Goal: Task Accomplishment & Management: Complete application form

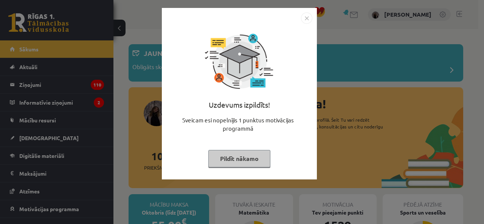
click at [233, 160] on button "Pildīt nākamo" at bounding box center [239, 158] width 62 height 17
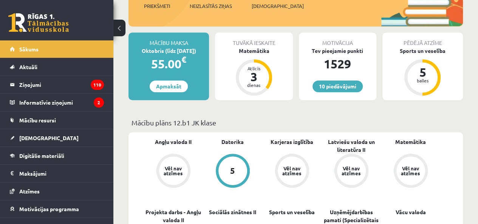
scroll to position [151, 0]
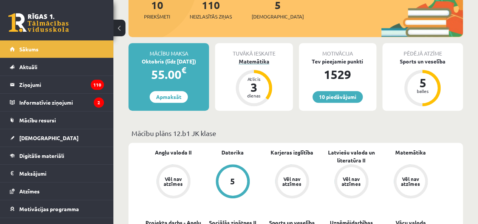
click at [256, 65] on div "Matemātika" at bounding box center [254, 61] width 78 height 8
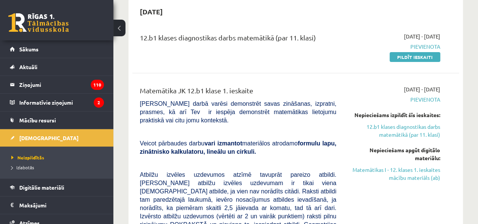
scroll to position [38, 0]
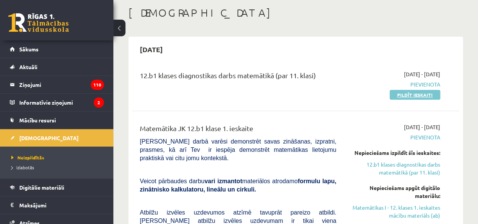
click at [394, 96] on link "Pildīt ieskaiti" at bounding box center [415, 95] width 51 height 10
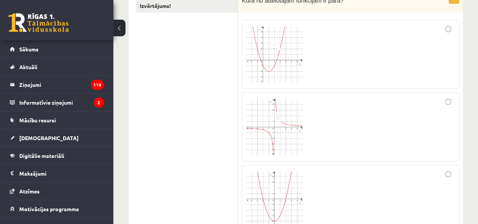
scroll to position [113, 0]
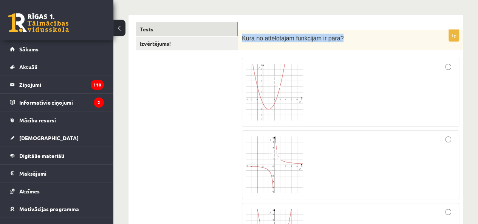
drag, startPoint x: 338, startPoint y: 38, endPoint x: 239, endPoint y: 39, distance: 99.1
click at [239, 39] on div "Kura no attēlotajām funkcijām ir pāra?" at bounding box center [350, 40] width 225 height 21
copy span "Kura no attēlotajām funkcijām ir pāra?"
drag, startPoint x: 336, startPoint y: 42, endPoint x: 242, endPoint y: 42, distance: 93.0
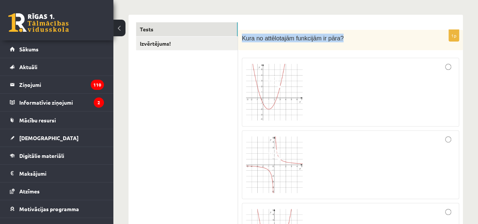
click at [242, 42] on p "Kura no attēlotajām funkcijām ir pāra?" at bounding box center [332, 38] width 180 height 9
copy span "Kura no attēlotajām funkcijām ir pāra?"
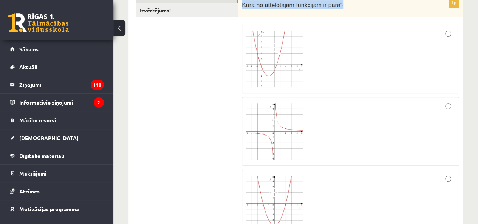
scroll to position [189, 0]
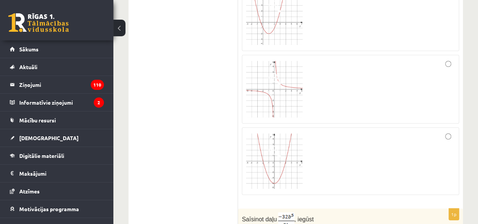
click at [436, 151] on div at bounding box center [350, 162] width 209 height 60
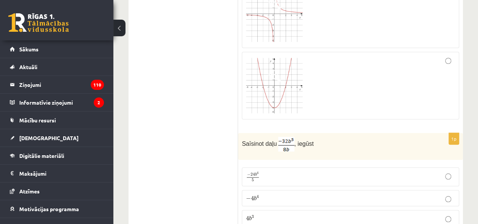
scroll to position [340, 0]
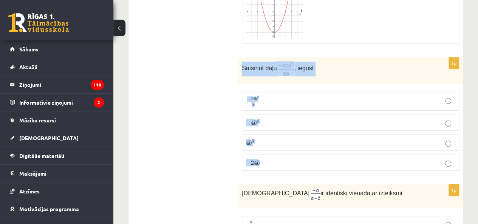
drag, startPoint x: 242, startPoint y: 67, endPoint x: 371, endPoint y: 163, distance: 160.3
click at [371, 163] on div "1p Saīsinot daļu , iegūst − 24 b 4 5 − 24 b 4 5 − 4 b 4 − 4 b 4 4 b 3 4 b 3 − 2…" at bounding box center [350, 117] width 225 height 120
copy div "Saīsinot daļu , iegūst − 24 b 4 5 − 24 b 4 5 − 4 b 4 − 4 b 4 4 b 3 4 b 3 − 24 b"
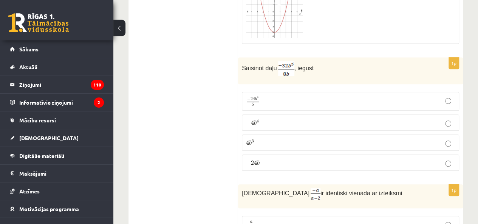
click at [264, 126] on label "− 4 b 4 − 4 b 4" at bounding box center [350, 123] width 217 height 16
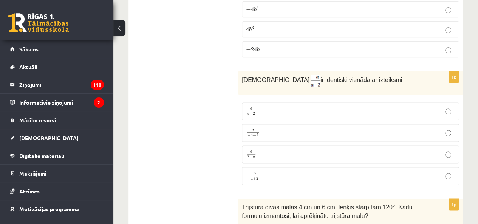
scroll to position [492, 0]
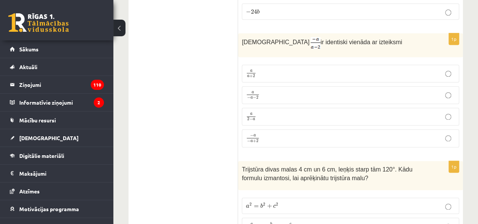
click at [267, 115] on p "a 2 − a a 2 − a" at bounding box center [350, 116] width 209 height 9
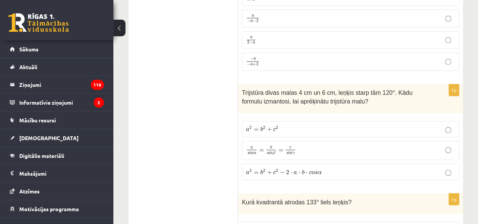
scroll to position [605, 0]
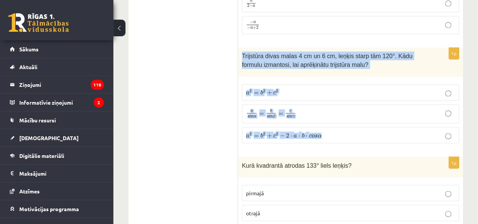
drag, startPoint x: 242, startPoint y: 50, endPoint x: 349, endPoint y: 129, distance: 133.1
click at [349, 129] on div "1p Trijstūra divas malas 4 cm un 6 cm, leņķis starp tām 120°. Kādu formulu izma…" at bounding box center [350, 99] width 225 height 102
copy div "Trijstūra divas malas 4 cm un 6 cm, leņķis starp tām 120°. Kādu formulu izmanto…"
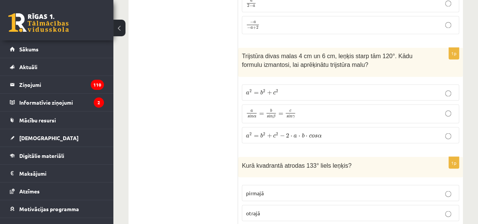
click at [261, 133] on span "b" at bounding box center [262, 135] width 3 height 5
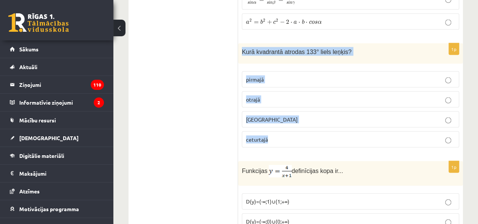
drag, startPoint x: 242, startPoint y: 45, endPoint x: 308, endPoint y: 137, distance: 113.0
click at [308, 137] on div "1p Kurā kvadrantā atrodas 133° liels leņķis? pirmajā otrajā trešajā ceturtajā" at bounding box center [350, 98] width 225 height 111
copy div "Kurā kvadrantā atrodas 133° liels leņķis? pirmajā otrajā trešajā ceturtajā"
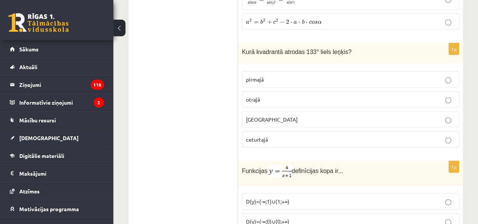
click at [282, 97] on p "otrajā" at bounding box center [350, 100] width 209 height 8
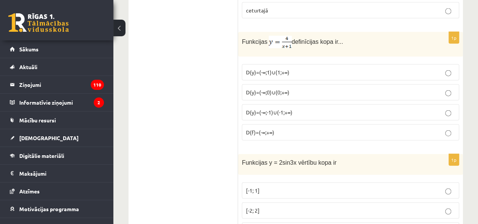
scroll to position [810, 0]
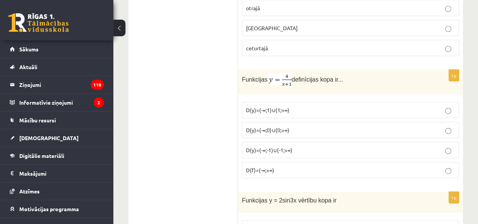
click at [270, 147] on span "D(y)=(-∞;-1)∪(-1;+∞)" at bounding box center [269, 150] width 47 height 7
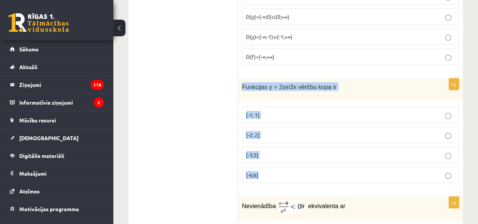
drag, startPoint x: 240, startPoint y: 79, endPoint x: 298, endPoint y: 165, distance: 102.9
click at [298, 165] on div "1p Funkcijas y = 2sin3x vērtību kopa ir [-1; 1] [-2; 2] [-3;3] [-6;6]" at bounding box center [350, 134] width 225 height 111
copy div "Funkcijas y = 2sin3x vērtību kopa ir [-1; 1] [-2; 2] [-3;3] [-6;6]"
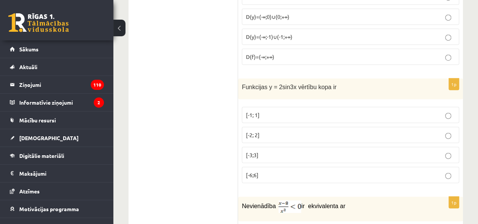
drag, startPoint x: 203, startPoint y: 118, endPoint x: 179, endPoint y: 82, distance: 43.8
click at [261, 131] on p "[-2; 2]" at bounding box center [350, 135] width 209 height 8
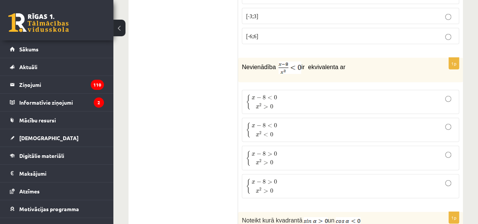
scroll to position [1075, 0]
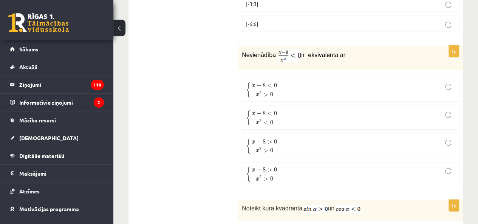
click at [263, 90] on span "x 2 > 0" at bounding box center [264, 93] width 17 height 6
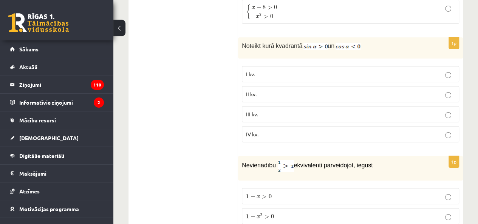
scroll to position [1266, 0]
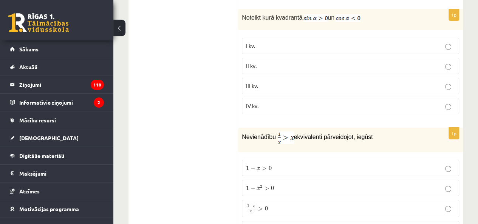
click at [284, 62] on p "II kv." at bounding box center [350, 66] width 209 height 8
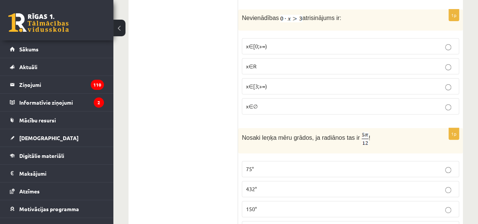
scroll to position [1505, 0]
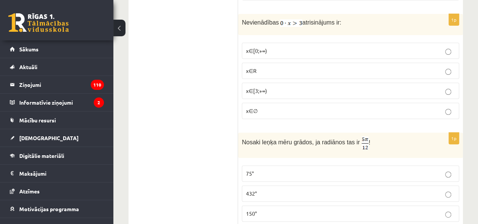
click at [350, 107] on p "x∈∅" at bounding box center [350, 111] width 209 height 8
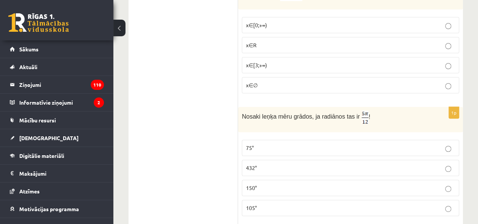
scroll to position [1543, 0]
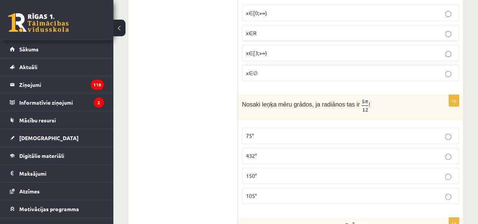
click at [247, 132] on p "75°" at bounding box center [350, 136] width 209 height 8
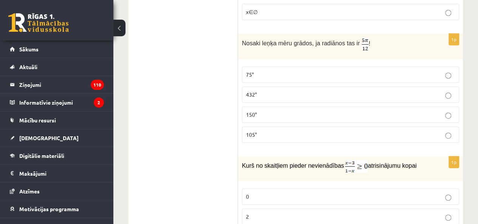
scroll to position [1680, 0]
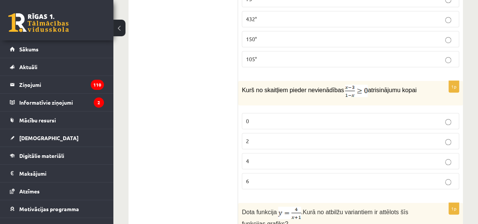
click at [262, 157] on p "4" at bounding box center [350, 161] width 209 height 8
click at [269, 137] on p "2" at bounding box center [350, 141] width 209 height 8
click at [298, 117] on p "0" at bounding box center [350, 121] width 209 height 8
click at [285, 137] on p "2" at bounding box center [350, 141] width 209 height 8
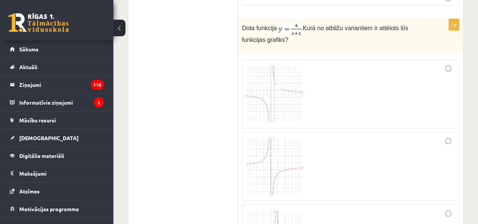
scroll to position [1869, 0]
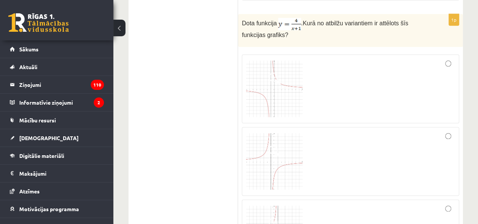
click at [436, 131] on div at bounding box center [350, 161] width 209 height 61
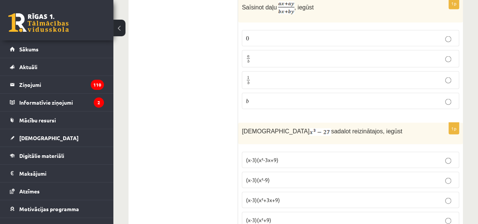
scroll to position [2212, 0]
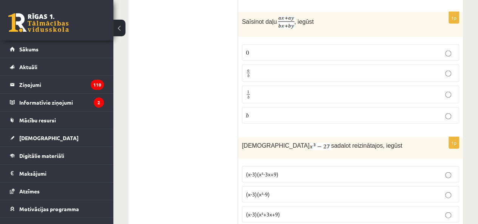
click at [316, 69] on p "a b a b" at bounding box center [350, 73] width 209 height 9
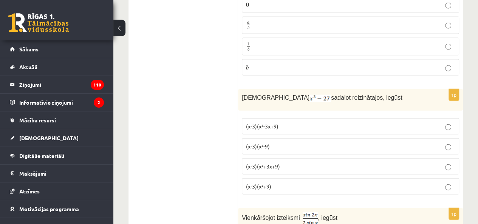
scroll to position [2288, 0]
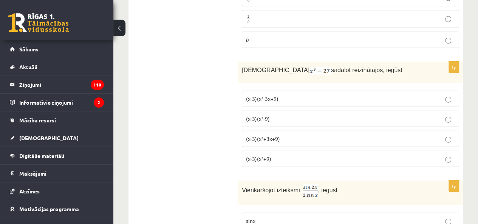
click at [282, 131] on label "(x-3)(x²+3x+9)" at bounding box center [350, 139] width 217 height 16
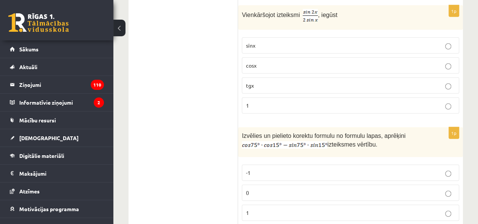
scroll to position [2446, 0]
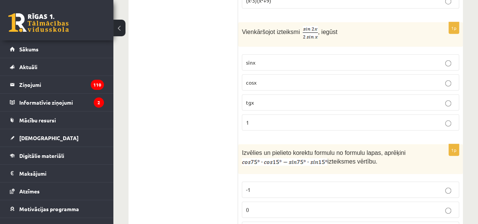
click at [309, 79] on p "cosx" at bounding box center [350, 83] width 209 height 8
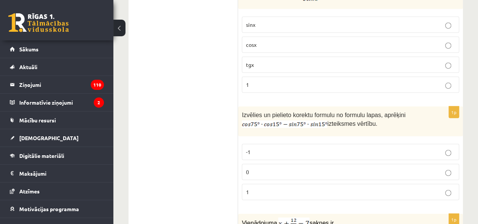
scroll to position [2522, 0]
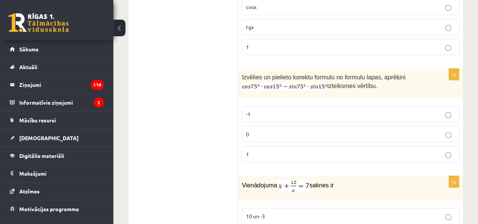
click at [304, 130] on p "0" at bounding box center [350, 134] width 209 height 8
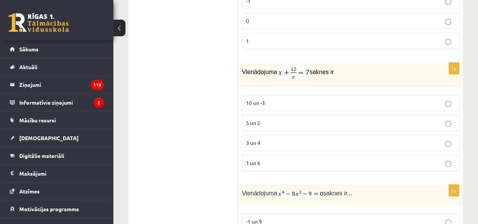
scroll to position [2673, 0]
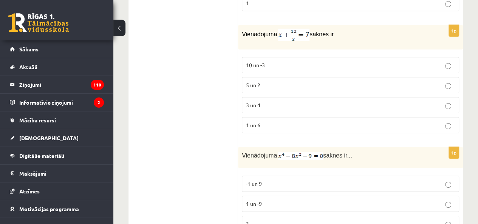
click at [275, 101] on p "3 un 4" at bounding box center [350, 105] width 209 height 8
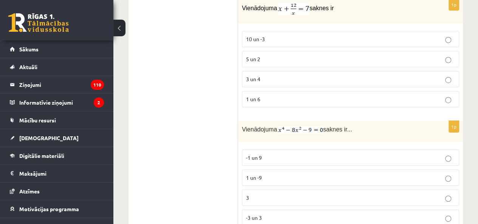
scroll to position [2711, 0]
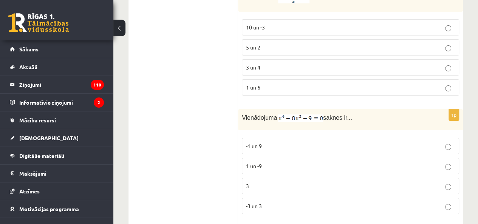
click at [264, 202] on p "-3 un 3" at bounding box center [350, 206] width 209 height 8
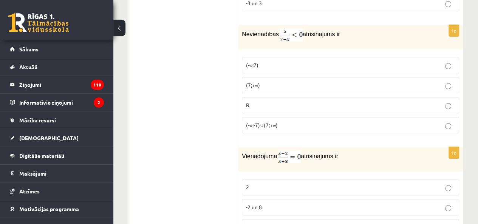
scroll to position [2919, 0]
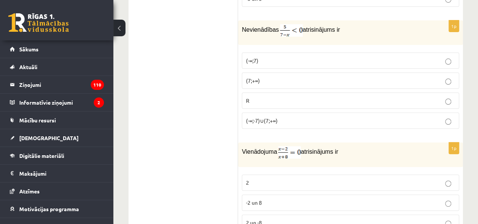
click at [272, 77] on p "(7;+∞)" at bounding box center [350, 81] width 209 height 8
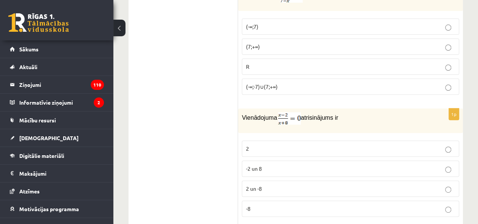
scroll to position [2994, 0]
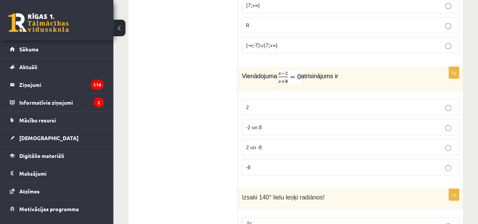
click at [256, 103] on p "2" at bounding box center [350, 107] width 209 height 8
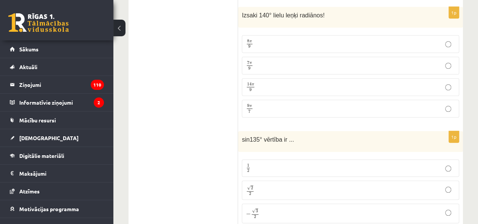
scroll to position [3162, 0]
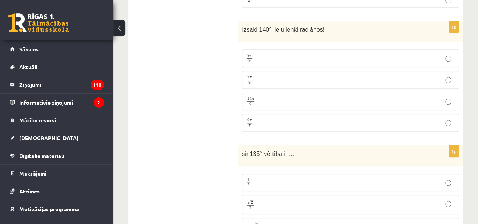
click at [296, 75] on p "7 π 9 7 π 9" at bounding box center [350, 79] width 209 height 9
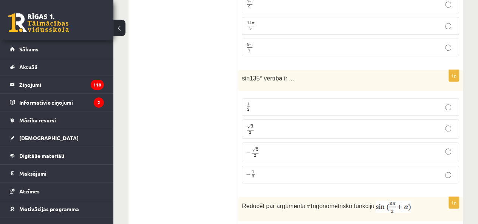
click at [263, 124] on p "√ 2 2 2 2" at bounding box center [350, 129] width 209 height 11
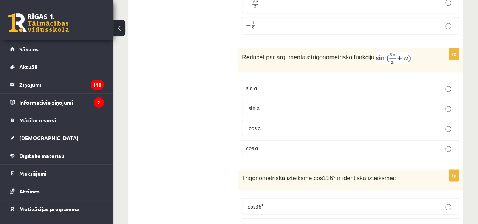
scroll to position [3410, 0]
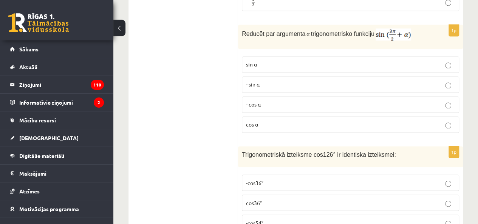
click at [278, 116] on label "cos⁡ α" at bounding box center [350, 124] width 217 height 16
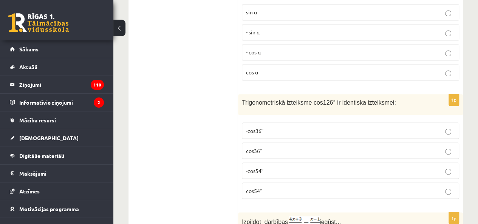
scroll to position [3486, 0]
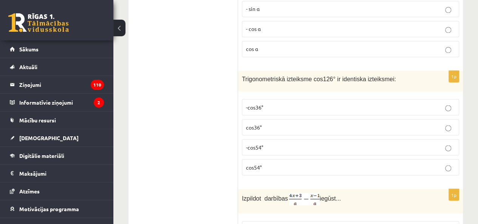
click at [269, 143] on p "-cos54°" at bounding box center [350, 147] width 209 height 8
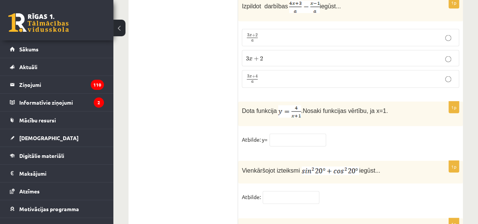
scroll to position [3640, 0]
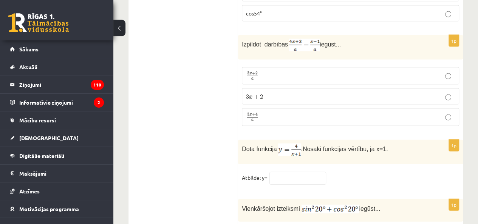
click at [284, 109] on label "3 x + 4 a 3 x + 4 a" at bounding box center [350, 118] width 217 height 18
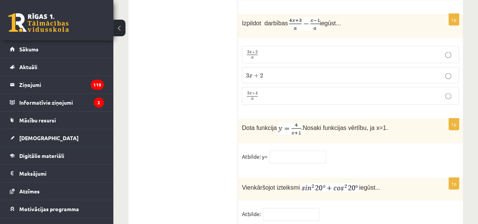
scroll to position [3678, 0]
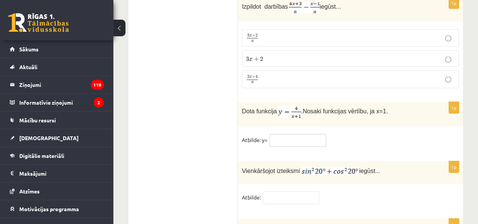
click at [286, 134] on input "text" at bounding box center [298, 140] width 57 height 13
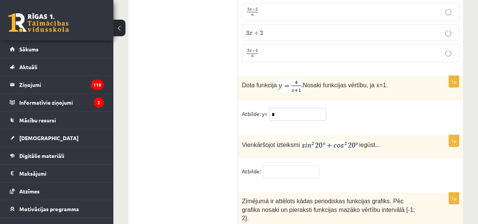
scroll to position [3715, 0]
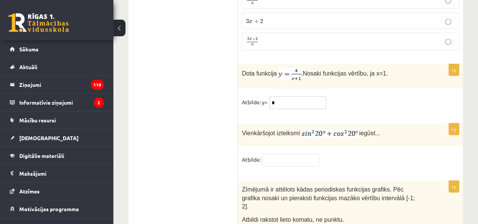
type input "*"
click at [284, 154] on input "text" at bounding box center [291, 160] width 57 height 13
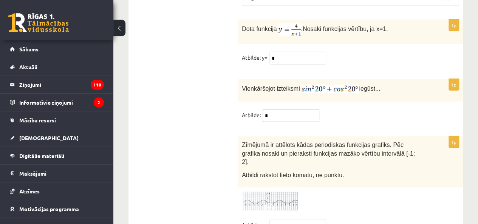
scroll to position [3760, 0]
type input "*"
click at [343, 177] on div "1p Zīmējumā ir attēlots kādas periodiskas funkcijas grafiks. Pēc grafika nosaki…" at bounding box center [350, 187] width 225 height 103
click at [311, 219] on input "text" at bounding box center [298, 225] width 57 height 13
type input "*"
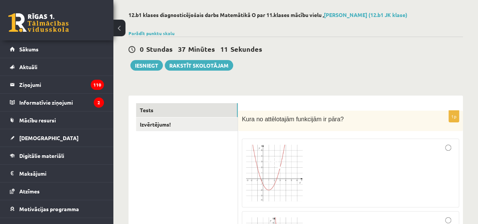
scroll to position [0, 0]
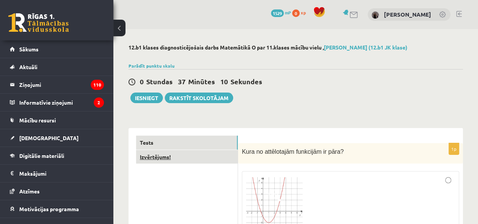
type input "**"
click at [176, 160] on link "Izvērtējums!" at bounding box center [187, 157] width 102 height 14
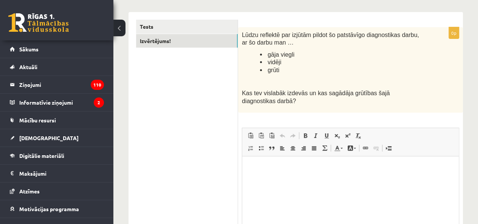
click at [314, 171] on p "Визуальный текстовый редактор, wiswyg-editor-user-answer-47433898017360" at bounding box center [351, 168] width 202 height 8
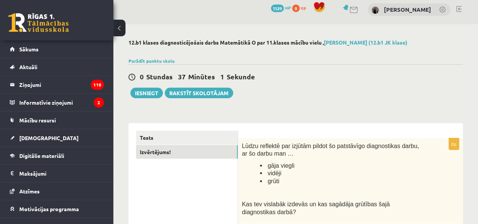
scroll to position [3, 0]
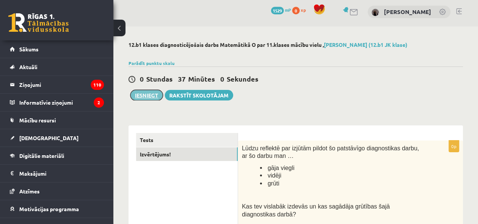
click at [135, 97] on button "Iesniegt" at bounding box center [146, 95] width 33 height 11
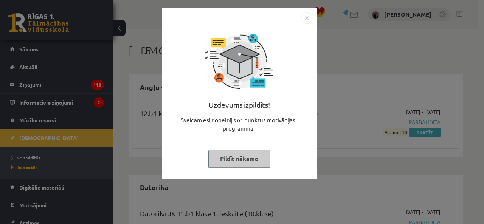
click at [235, 159] on button "Pildīt nākamo" at bounding box center [239, 158] width 62 height 17
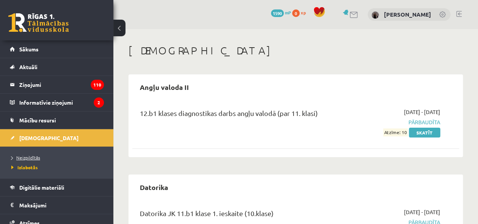
click at [37, 158] on span "Neizpildītās" at bounding box center [25, 158] width 29 height 6
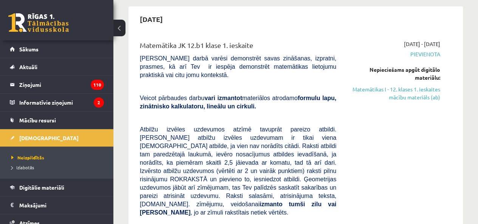
scroll to position [38, 0]
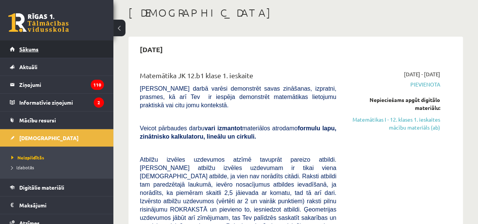
click at [11, 45] on link "Sākums" at bounding box center [57, 48] width 94 height 17
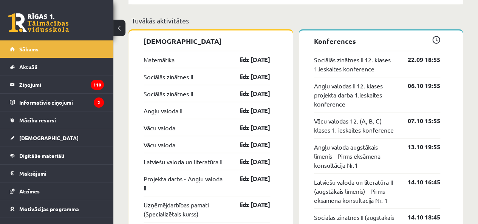
scroll to position [643, 0]
